Goal: Information Seeking & Learning: Learn about a topic

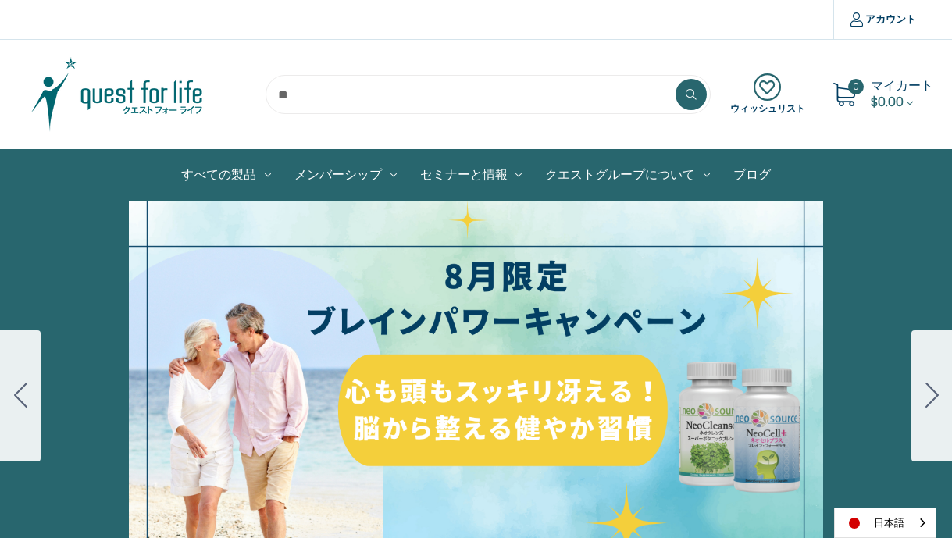
click at [351, 97] on input "search" at bounding box center [488, 94] width 445 height 39
type input "****"
click at [676, 79] on button at bounding box center [691, 94] width 31 height 31
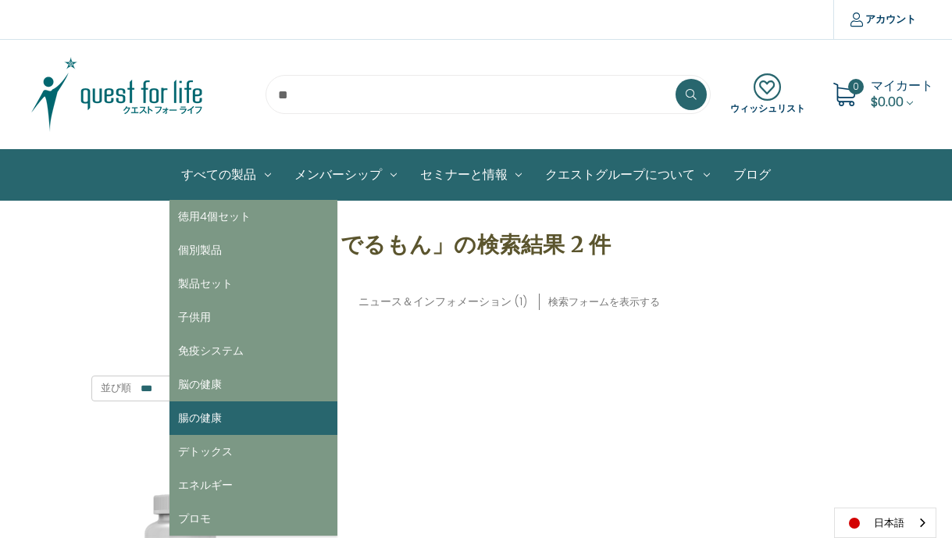
click at [202, 423] on link "腸の健康" at bounding box center [254, 419] width 168 height 34
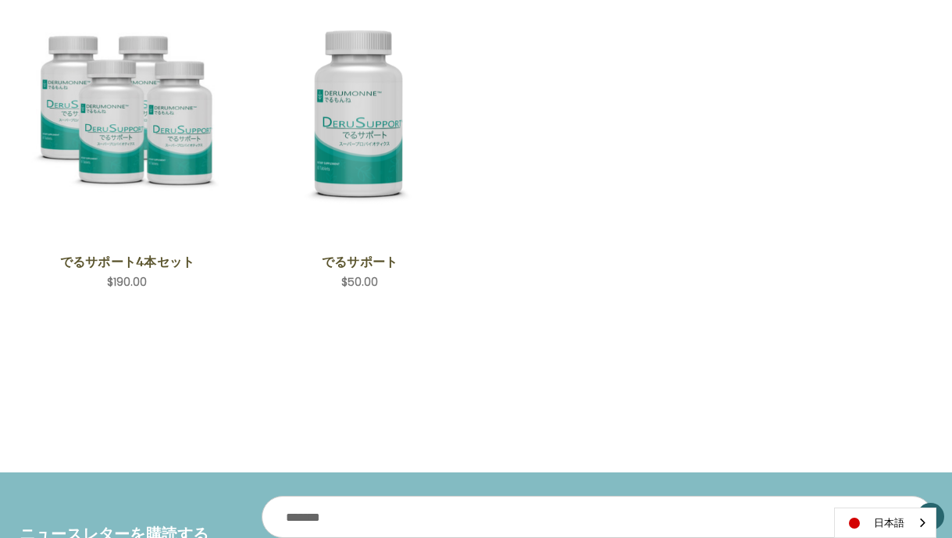
scroll to position [391, 0]
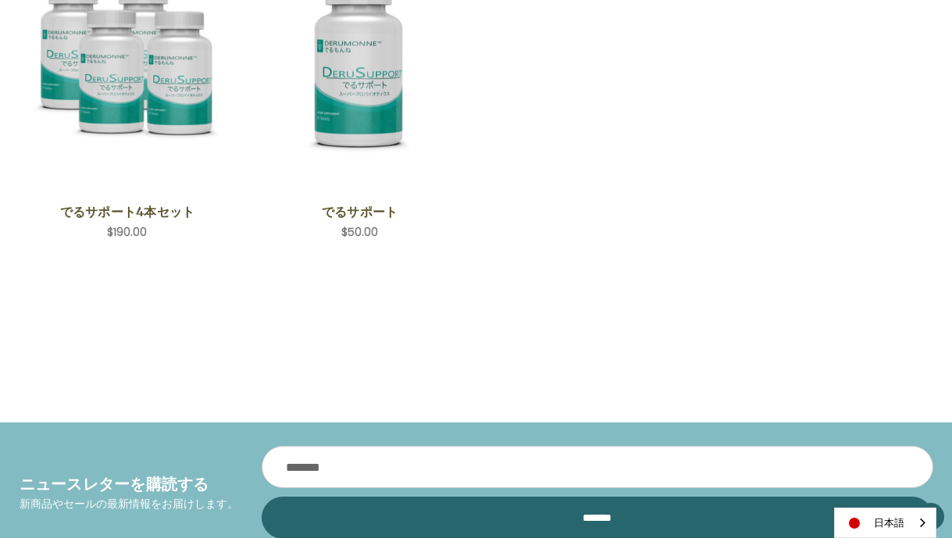
click at [656, 323] on div at bounding box center [477, 328] width 914 height 23
click at [537, 303] on div "表示方法 並び順 ****** ****** ****** ****** ***** ******* **** **** クイックビュー でるサポート4本セッ…" at bounding box center [476, 105] width 930 height 503
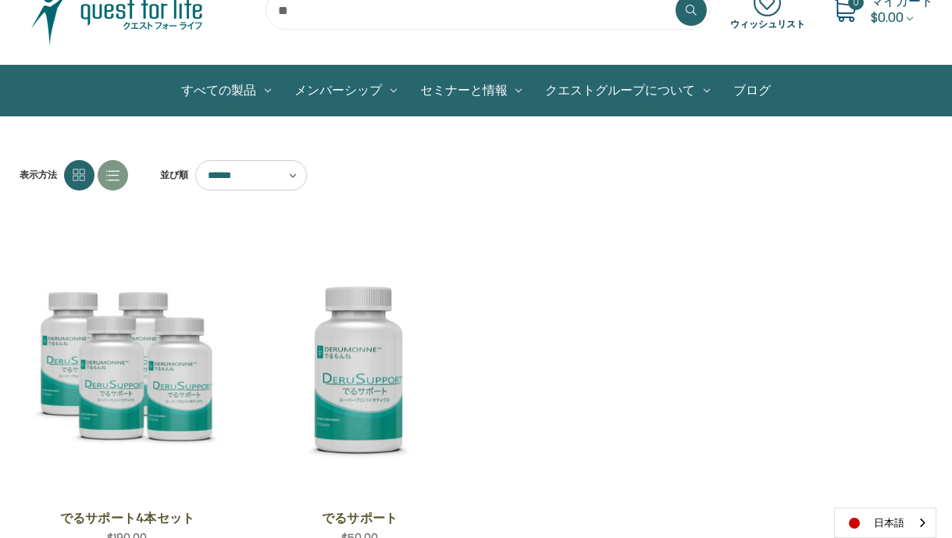
scroll to position [78, 0]
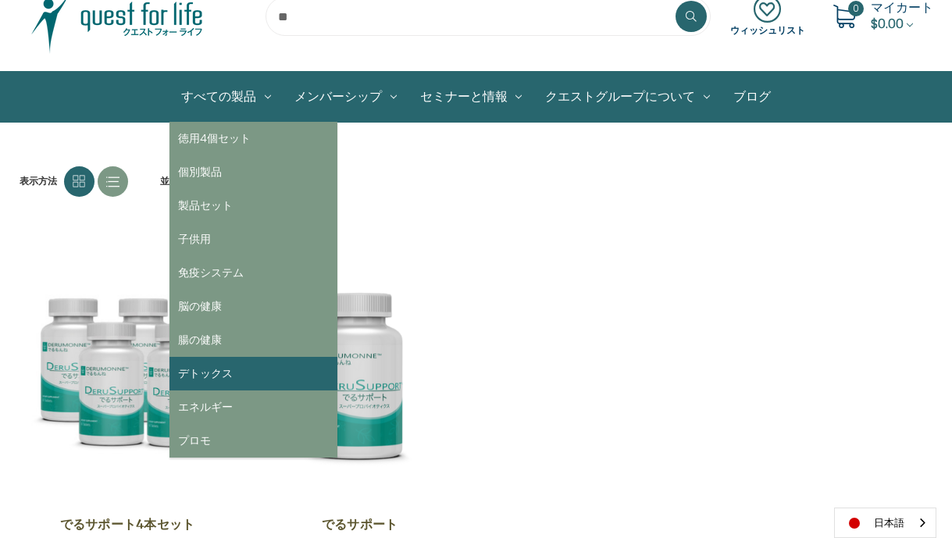
click at [223, 375] on link "デトックス" at bounding box center [254, 374] width 168 height 34
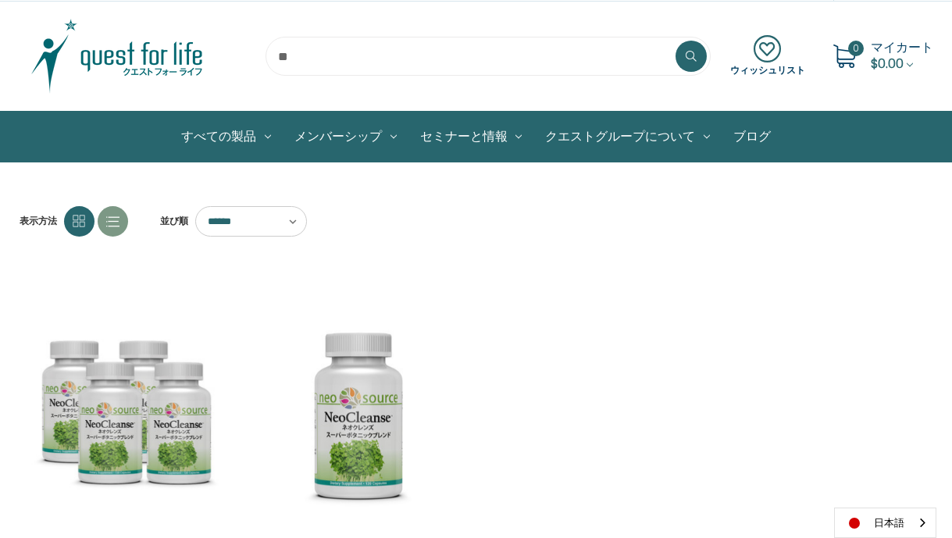
scroll to position [15, 0]
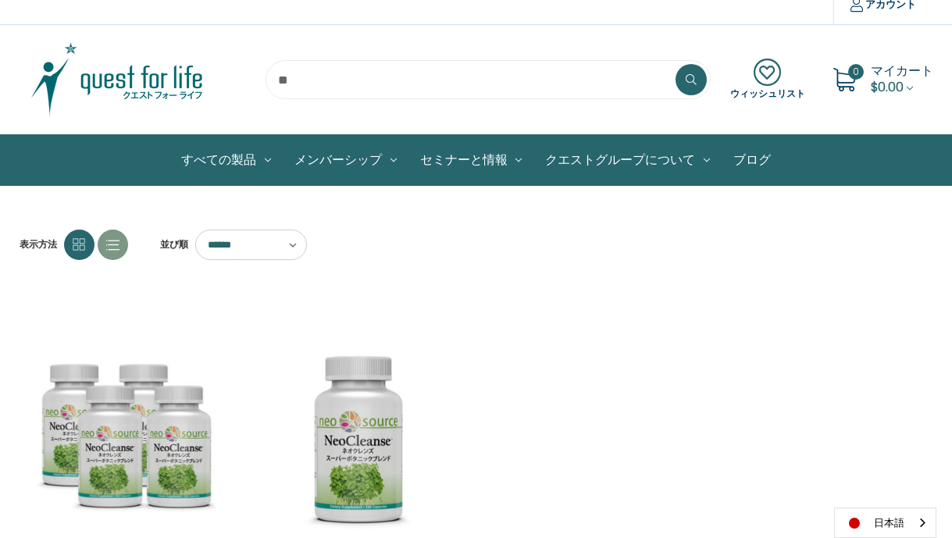
click at [513, 344] on ul "クイックビュー ネオクレンズ - 4本セット 希望小売価格 通常価格： 特別価格： $220.00 カートに入れる アイテムが追加されました" at bounding box center [476, 485] width 930 height 384
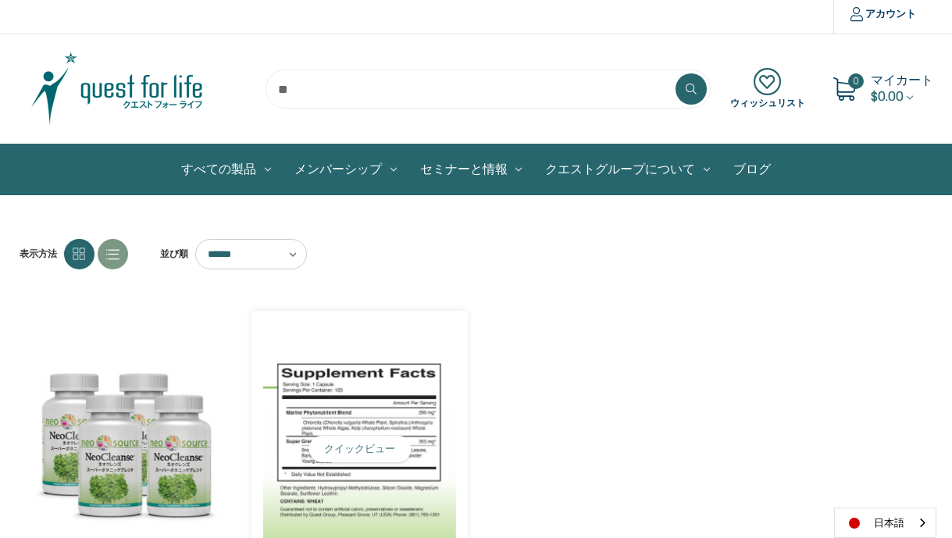
scroll to position [0, 0]
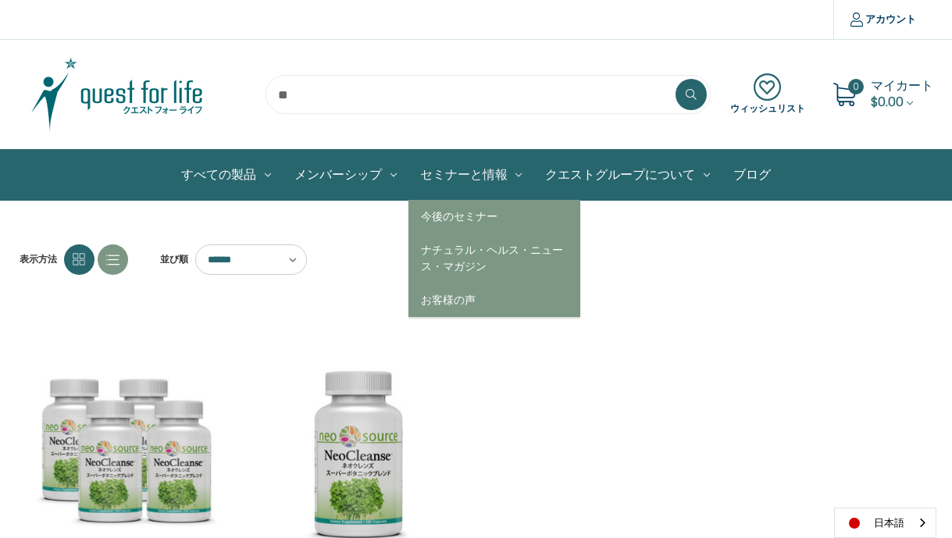
click at [466, 173] on link "セミナーと情報" at bounding box center [472, 175] width 126 height 50
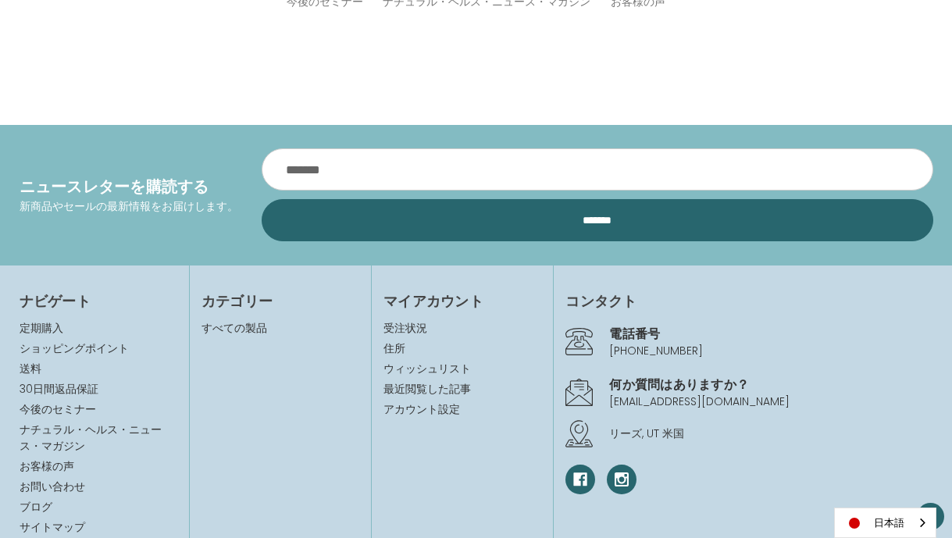
scroll to position [78, 0]
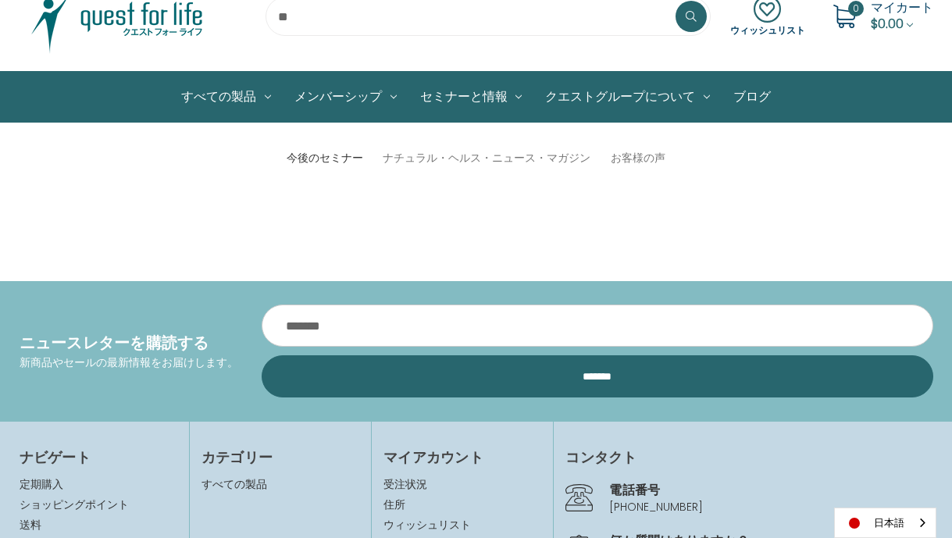
click at [308, 152] on link "今後のセミナー" at bounding box center [325, 158] width 77 height 16
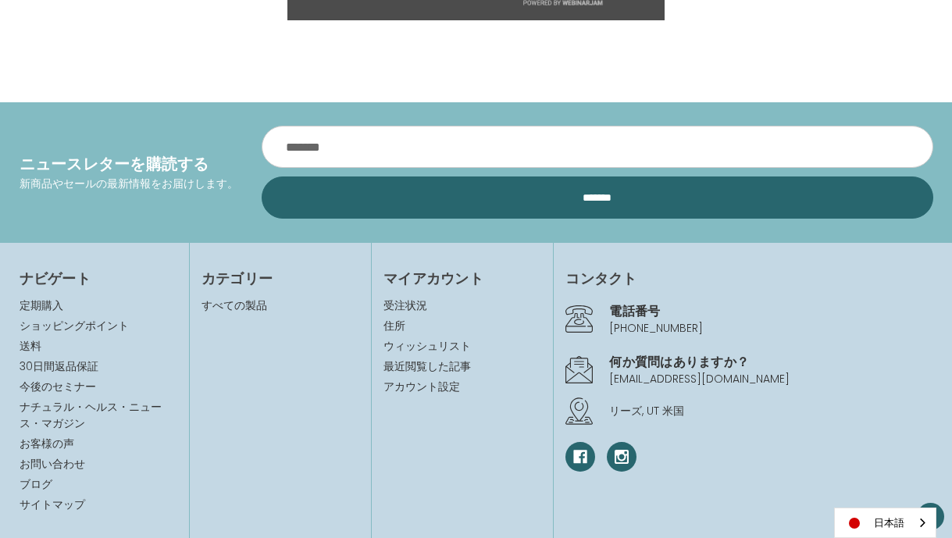
scroll to position [1960, 0]
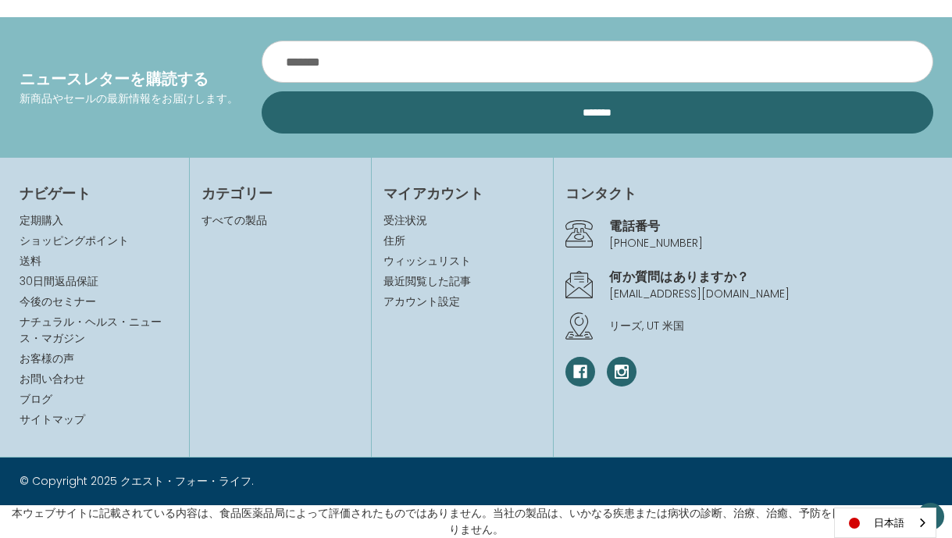
click at [773, 530] on p "本ウェブサイトに記載されている内容は、食品医薬品局によって評価されたものではありません。当社の製品は、いかなる疾患または病状の診断、治療、治癒、予防を目的とし…" at bounding box center [477, 521] width 936 height 33
